Goal: Transaction & Acquisition: Purchase product/service

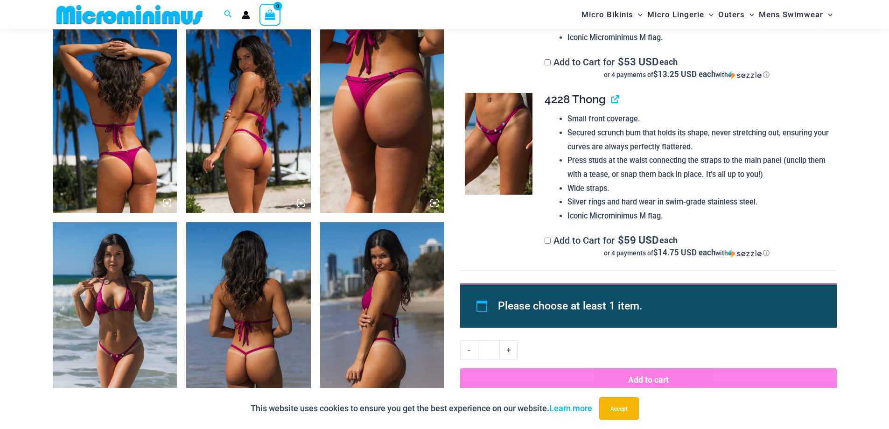
scroll to position [660, 0]
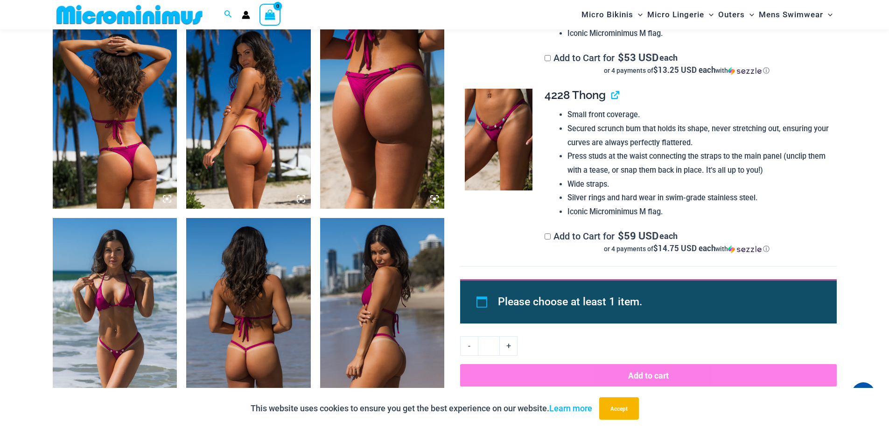
click at [111, 325] on img at bounding box center [115, 311] width 125 height 187
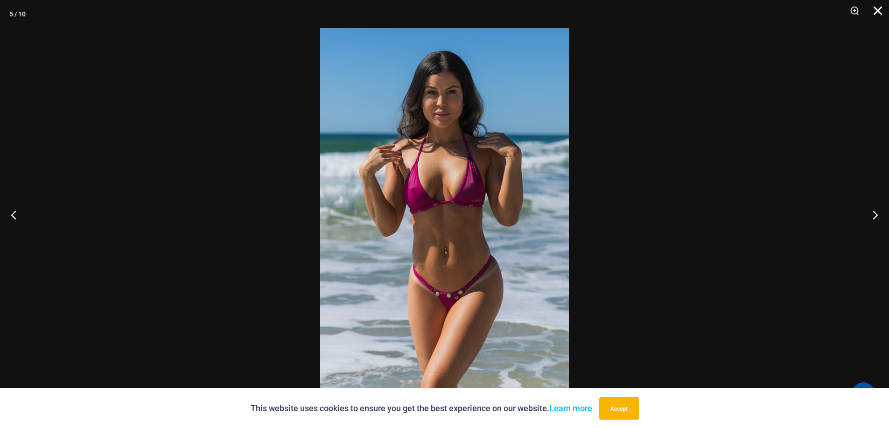
click at [877, 11] on button "Close" at bounding box center [873, 14] width 23 height 28
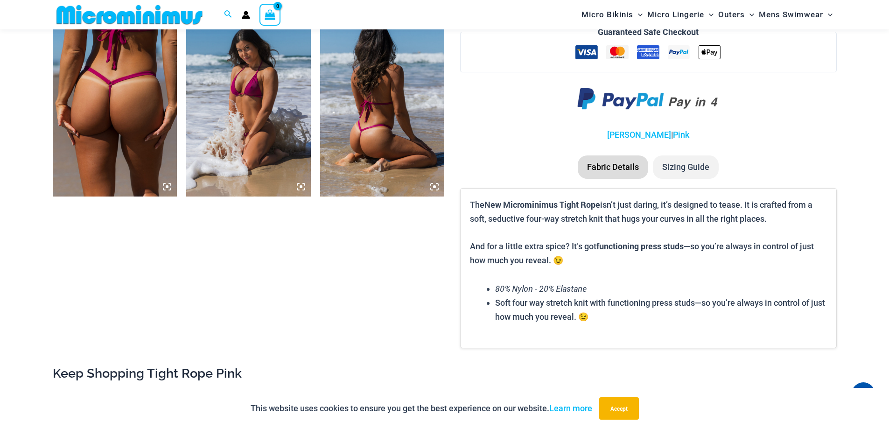
scroll to position [1439, 0]
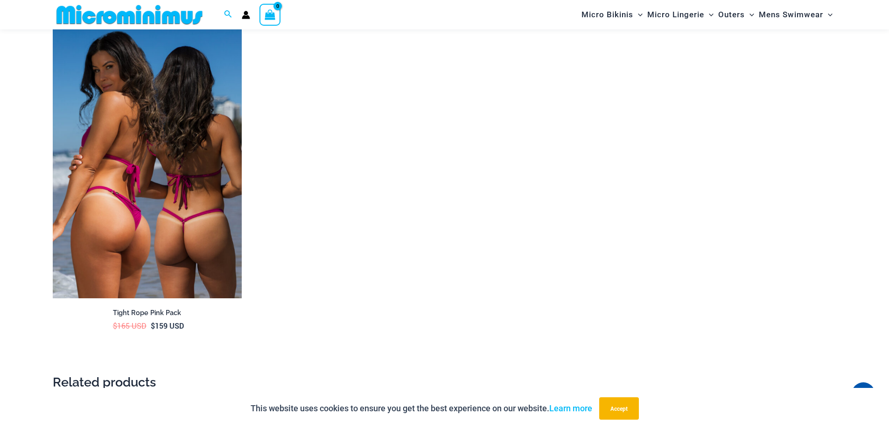
click at [171, 215] on img at bounding box center [147, 157] width 189 height 284
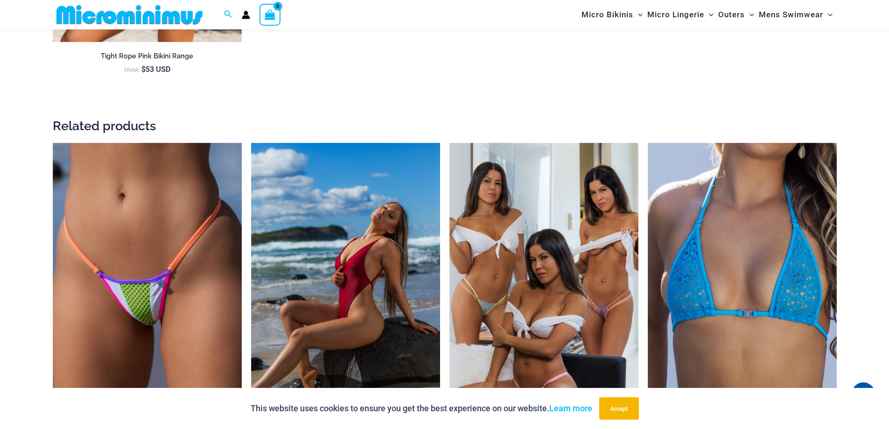
scroll to position [2028, 0]
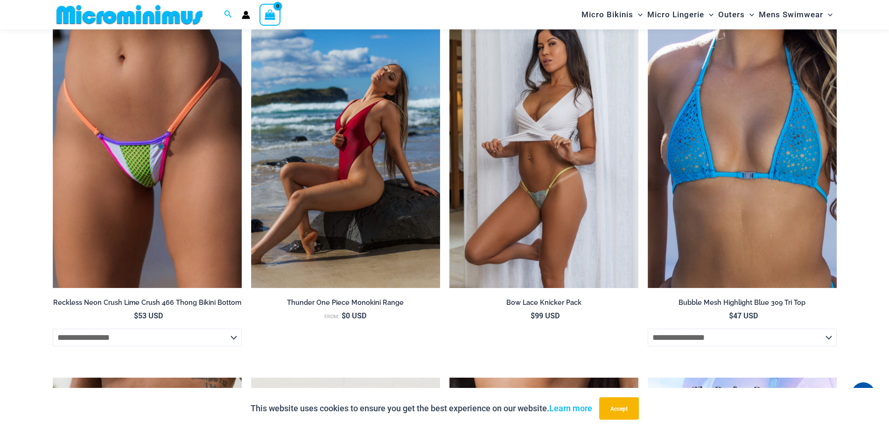
click at [571, 140] on img at bounding box center [543, 147] width 189 height 284
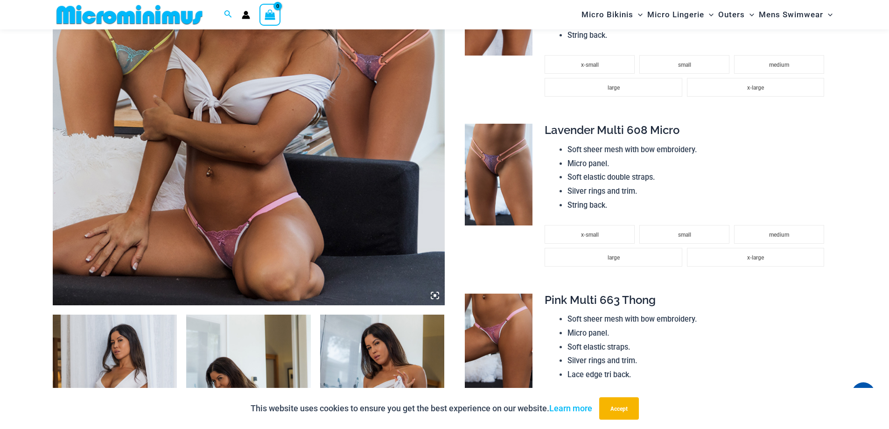
scroll to position [379, 0]
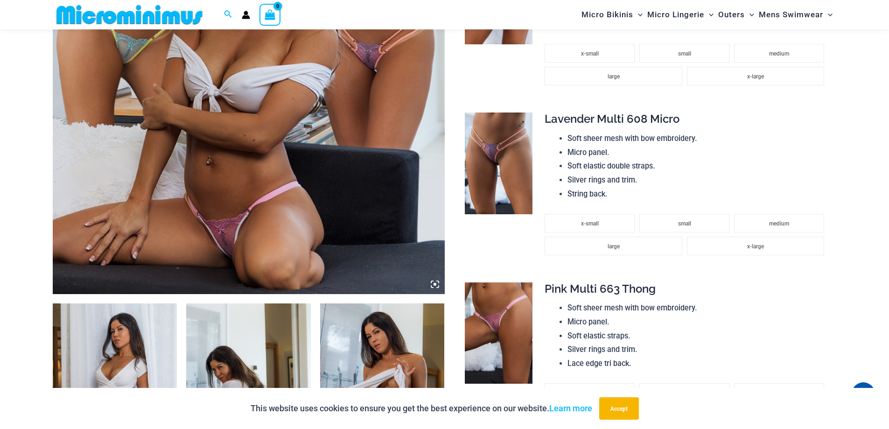
click at [481, 158] on img at bounding box center [499, 163] width 68 height 102
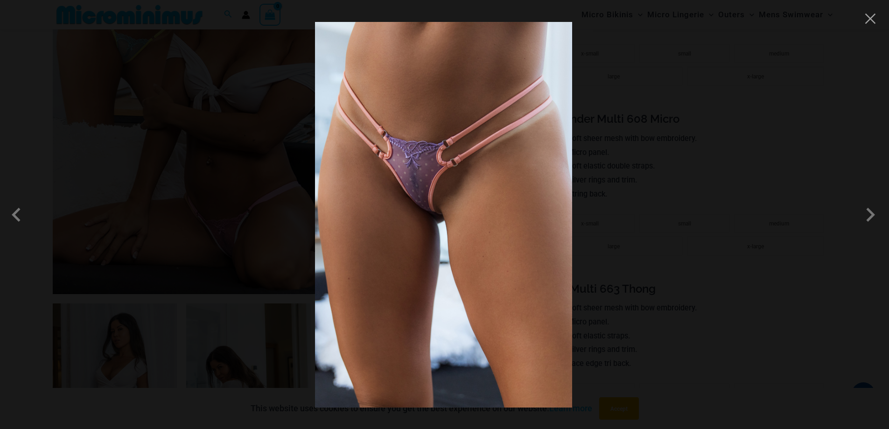
click at [422, 198] on img at bounding box center [443, 214] width 257 height 385
click at [873, 215] on span at bounding box center [870, 215] width 28 height 28
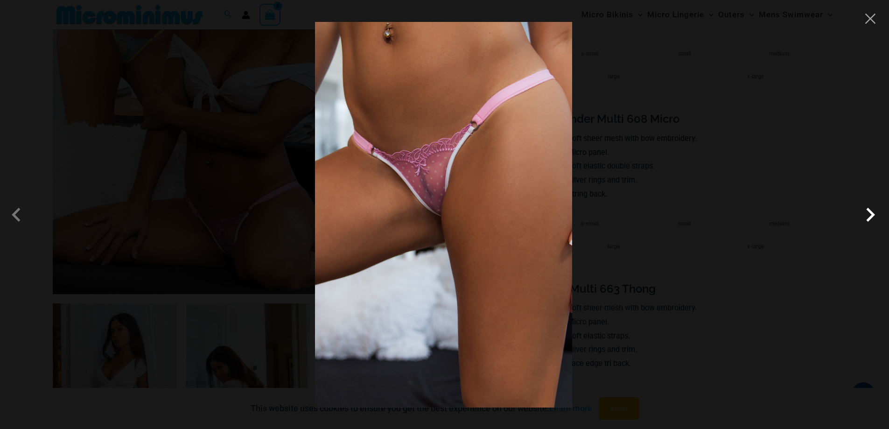
click at [873, 215] on span at bounding box center [870, 215] width 28 height 28
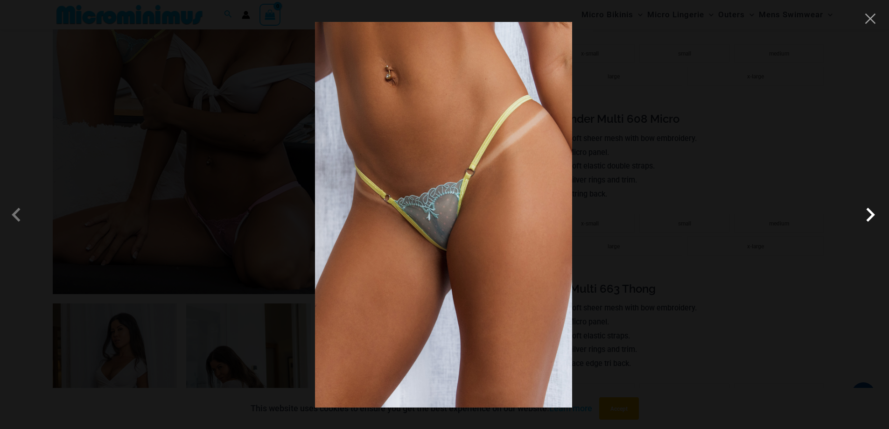
click at [873, 215] on span at bounding box center [870, 215] width 28 height 28
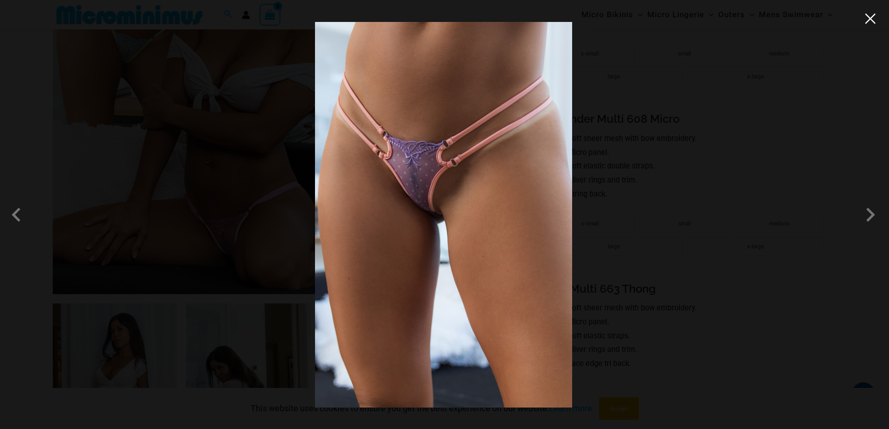
click at [869, 22] on button "Close" at bounding box center [870, 19] width 14 height 14
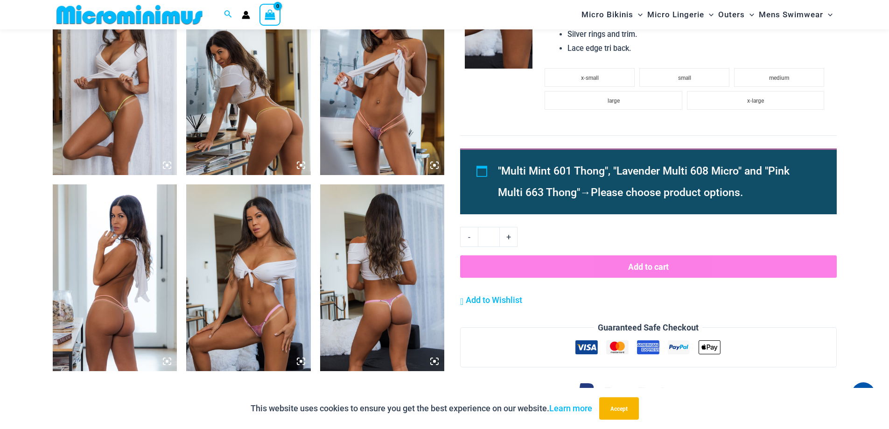
scroll to position [709, 0]
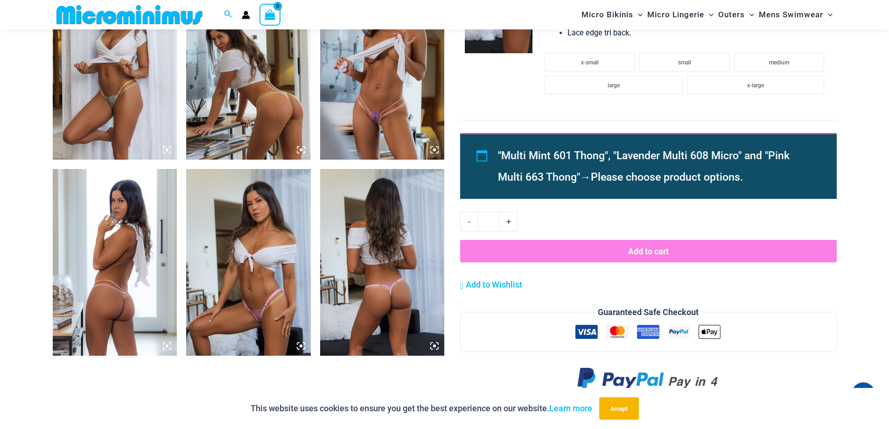
click at [385, 121] on img at bounding box center [382, 66] width 125 height 187
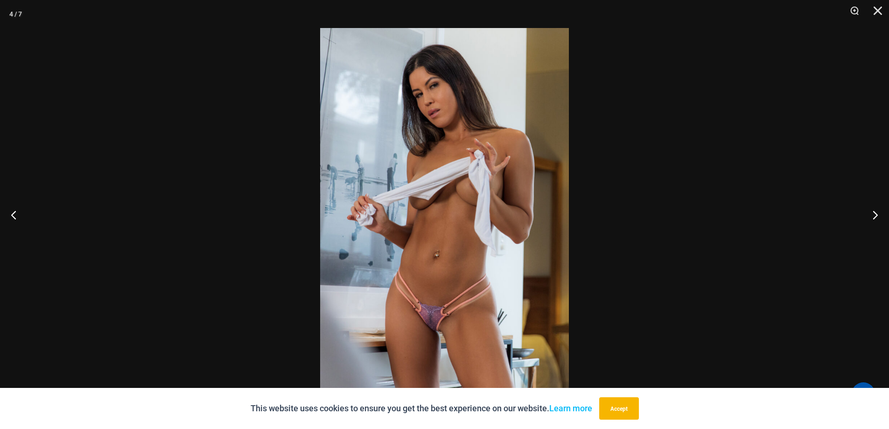
click at [426, 336] on img at bounding box center [444, 214] width 249 height 373
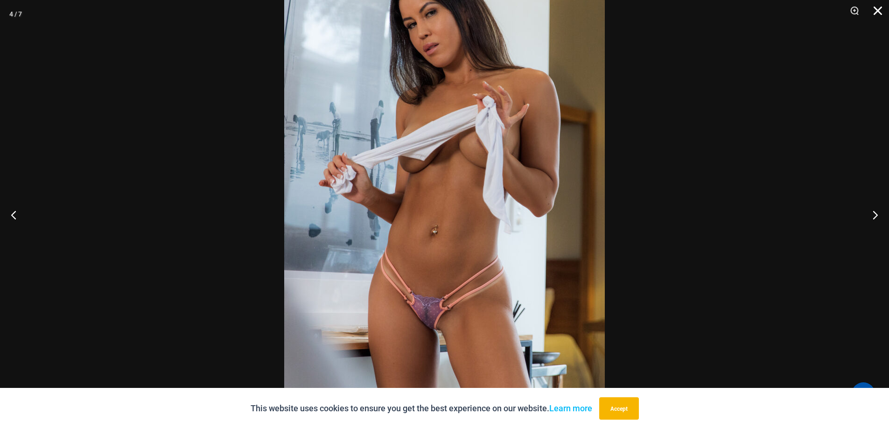
click at [879, 8] on button "Close" at bounding box center [873, 14] width 23 height 28
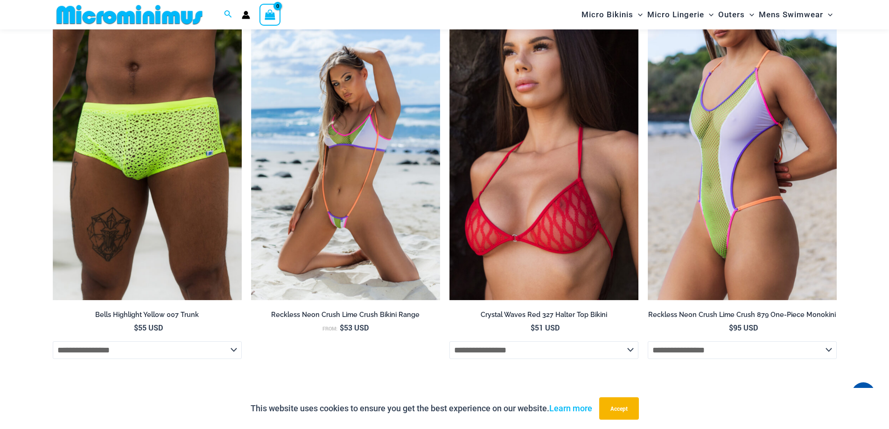
scroll to position [1254, 0]
